Goal: Complete application form: Complete application form

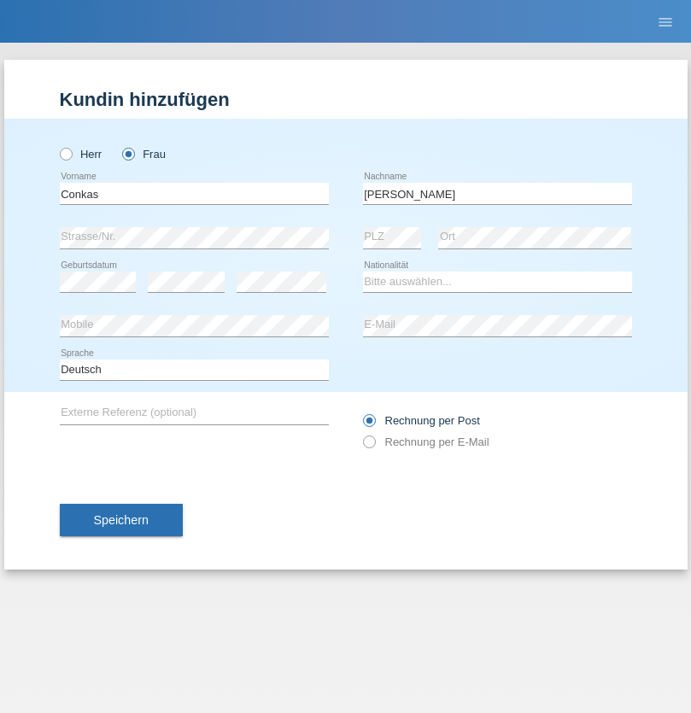
type input "[PERSON_NAME]"
select select "HR"
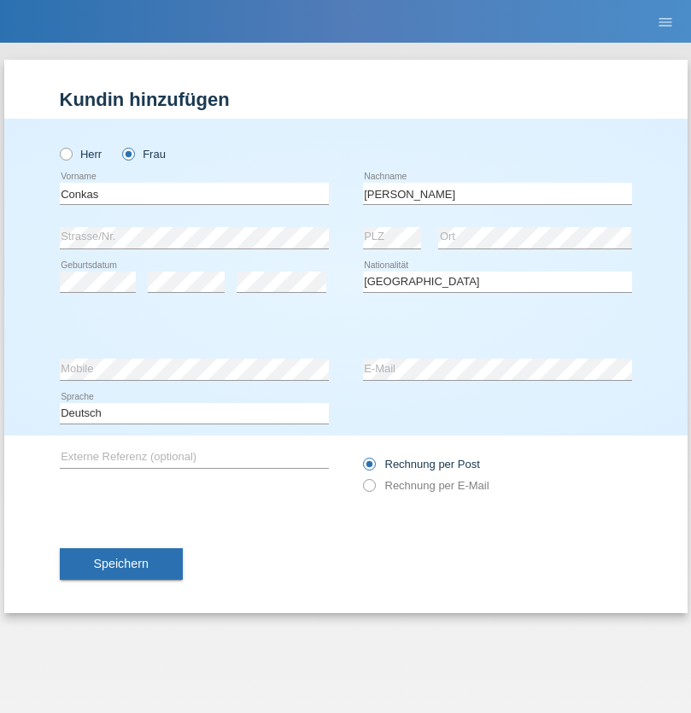
select select "C"
select select "12"
select select "03"
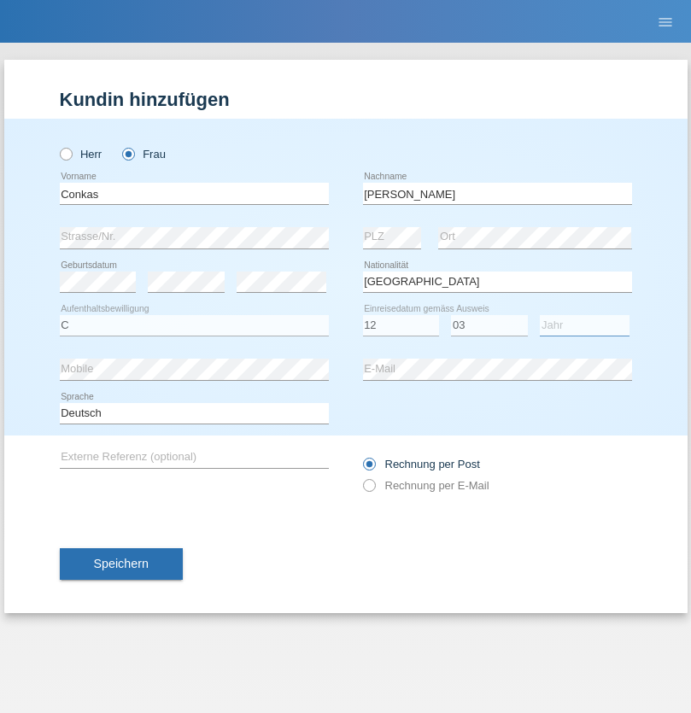
select select "2021"
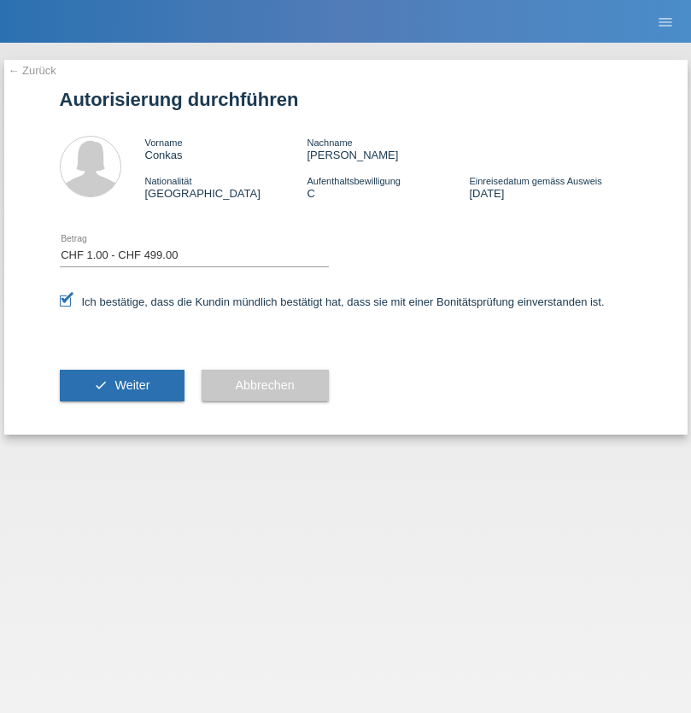
select select "1"
click at [121, 385] on span "Weiter" at bounding box center [131, 385] width 35 height 14
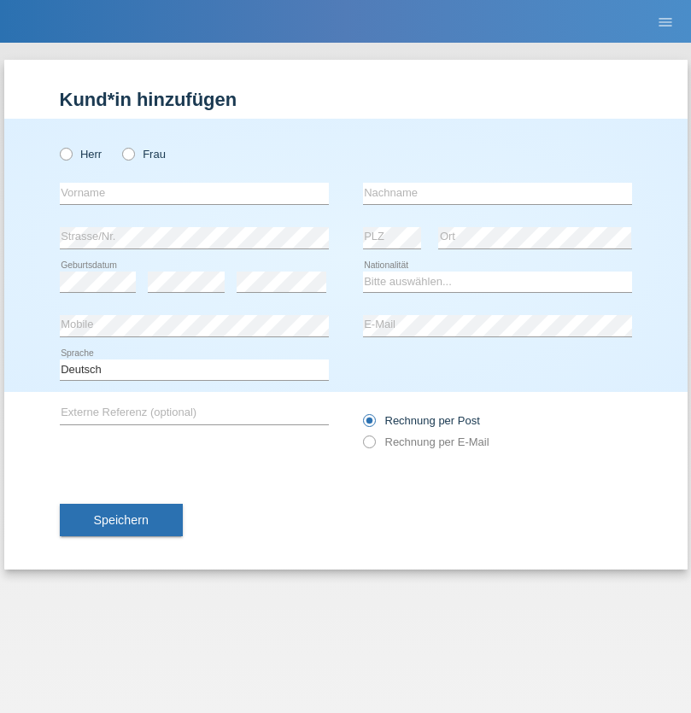
radio input "true"
click at [194, 193] on input "text" at bounding box center [194, 193] width 269 height 21
type input "ozgur"
click at [497, 193] on input "text" at bounding box center [497, 193] width 269 height 21
type input "Toprak"
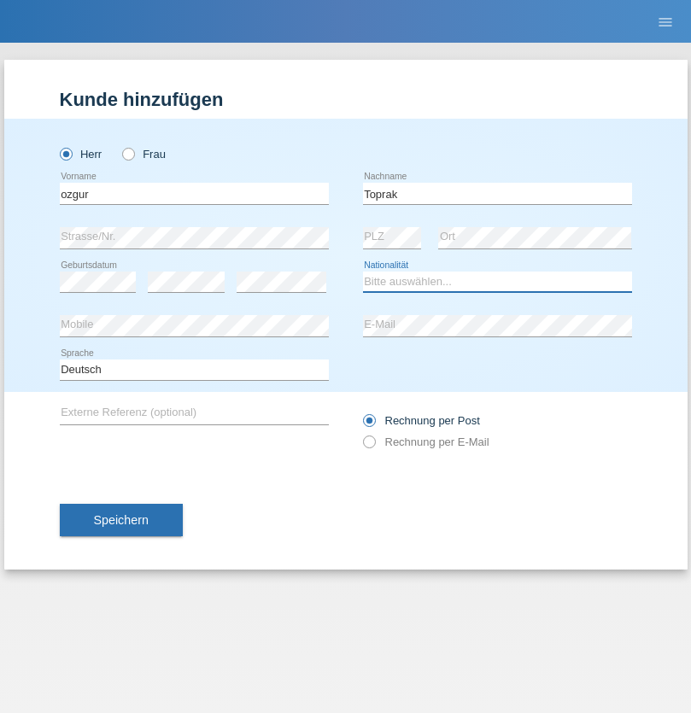
select select "TR"
select select "C"
select select "17"
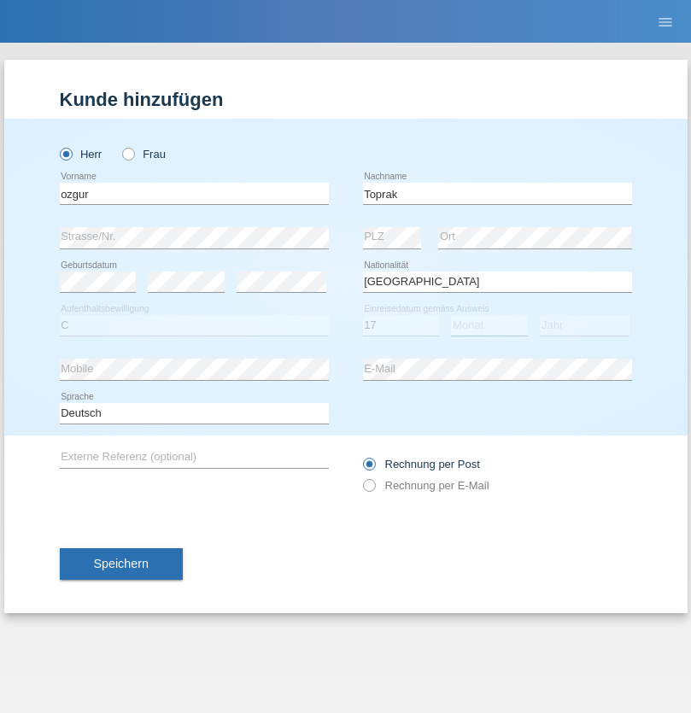
select select "02"
select select "2017"
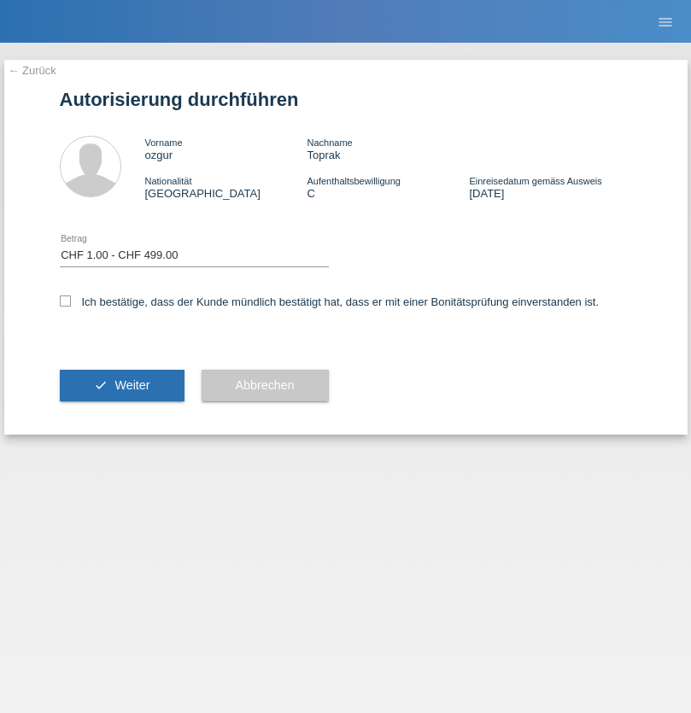
select select "1"
checkbox input "true"
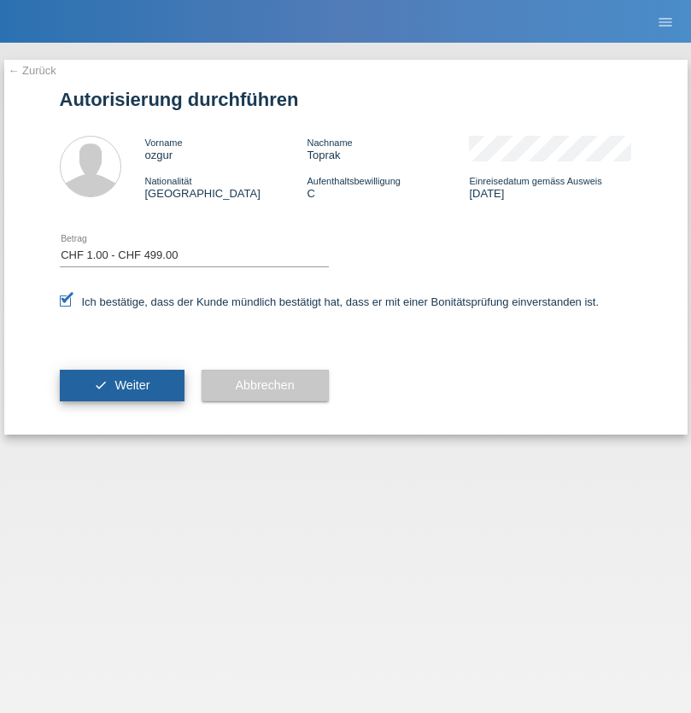
click at [121, 385] on span "Weiter" at bounding box center [131, 385] width 35 height 14
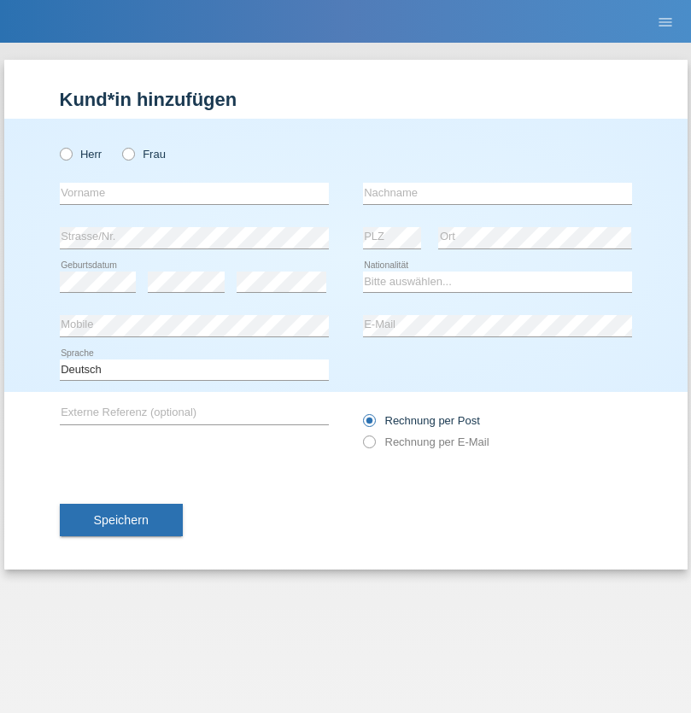
radio input "true"
click at [194, 193] on input "text" at bounding box center [194, 193] width 269 height 21
type input "felicidad"
click at [497, 193] on input "text" at bounding box center [497, 193] width 269 height 21
type input "pfunder"
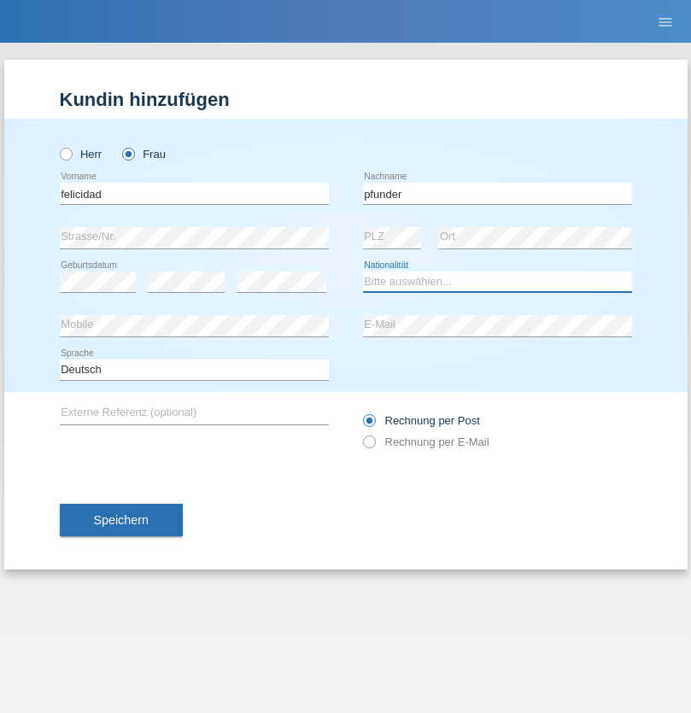
select select "CH"
